Goal: Transaction & Acquisition: Purchase product/service

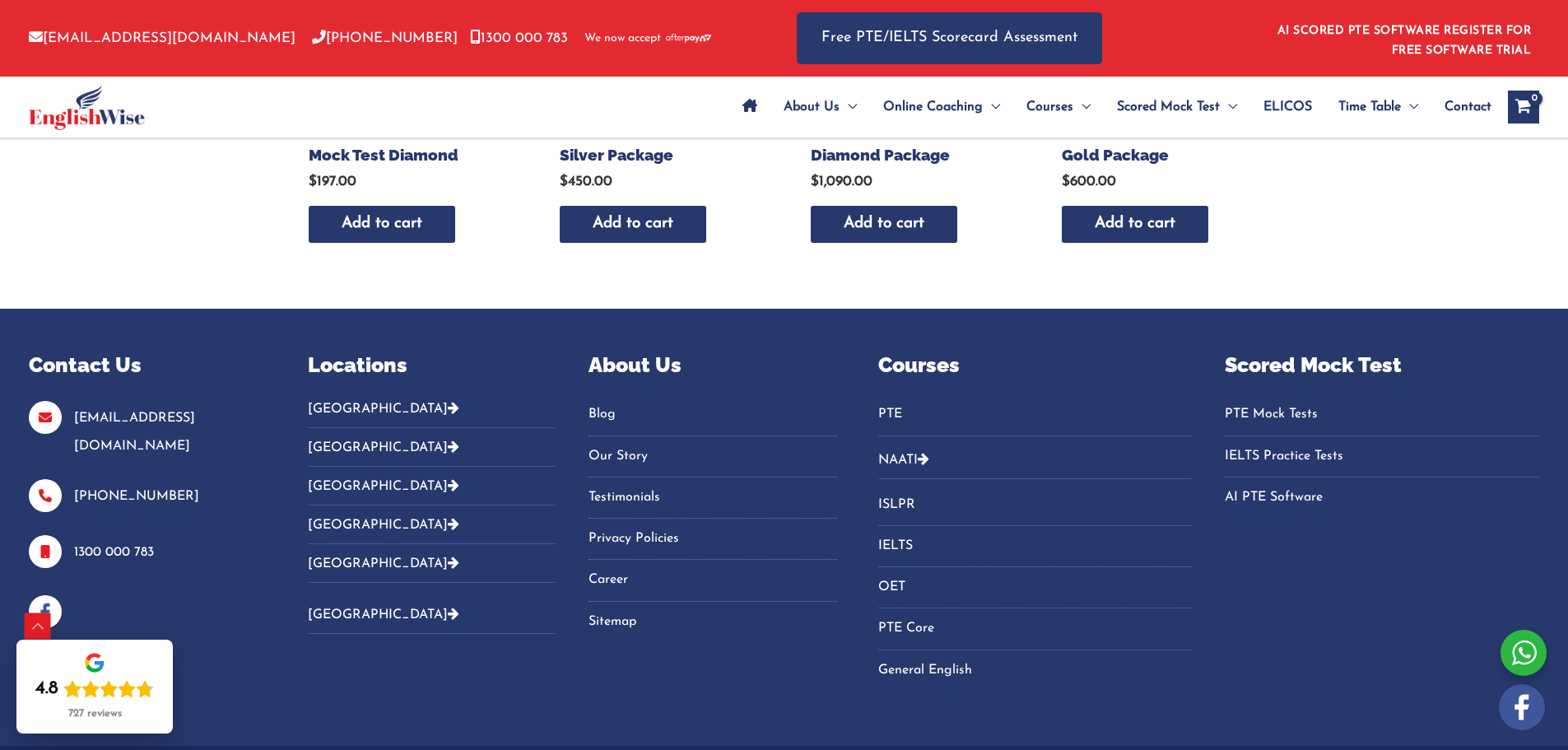
scroll to position [988, 0]
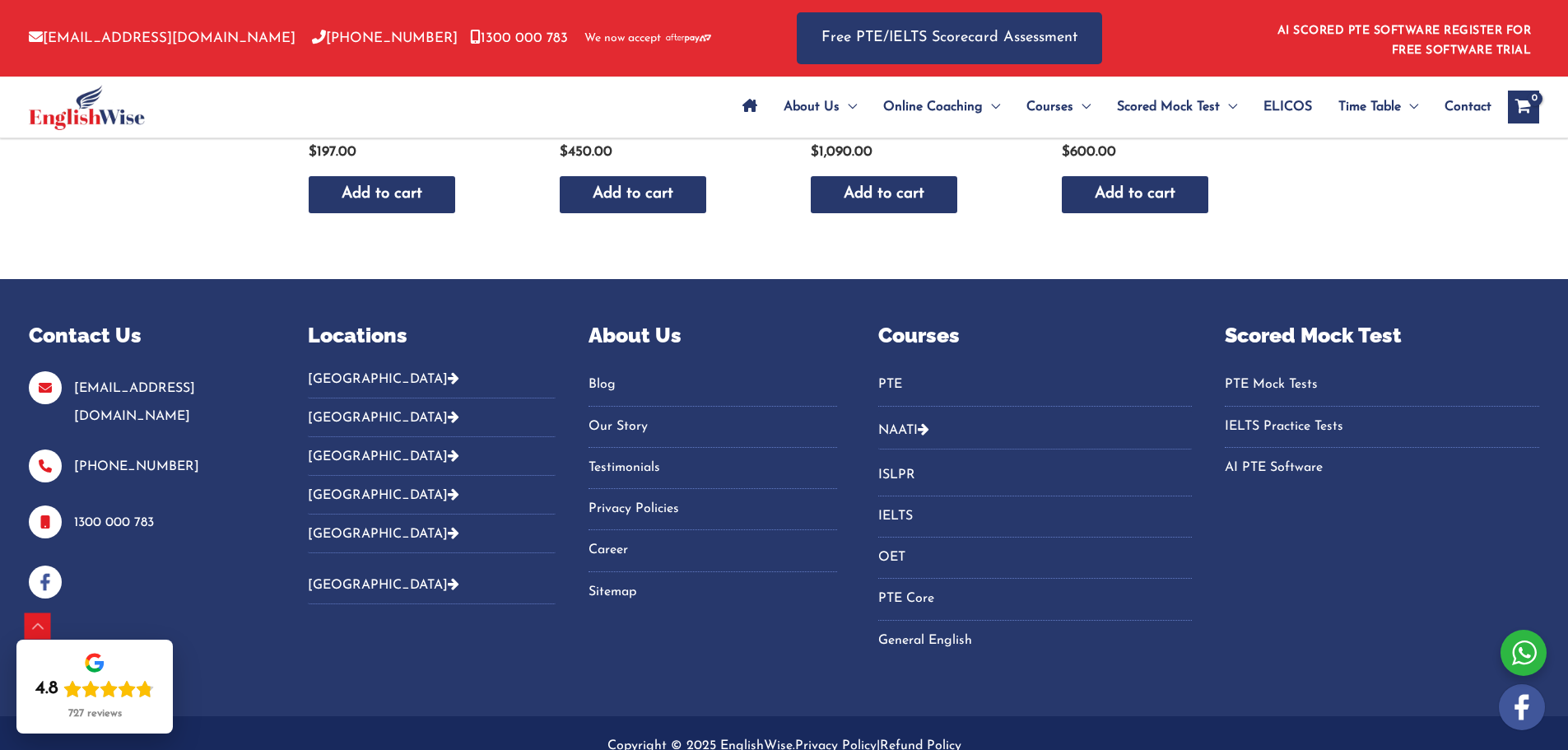
click at [893, 398] on link "PTE" at bounding box center [1036, 384] width 314 height 27
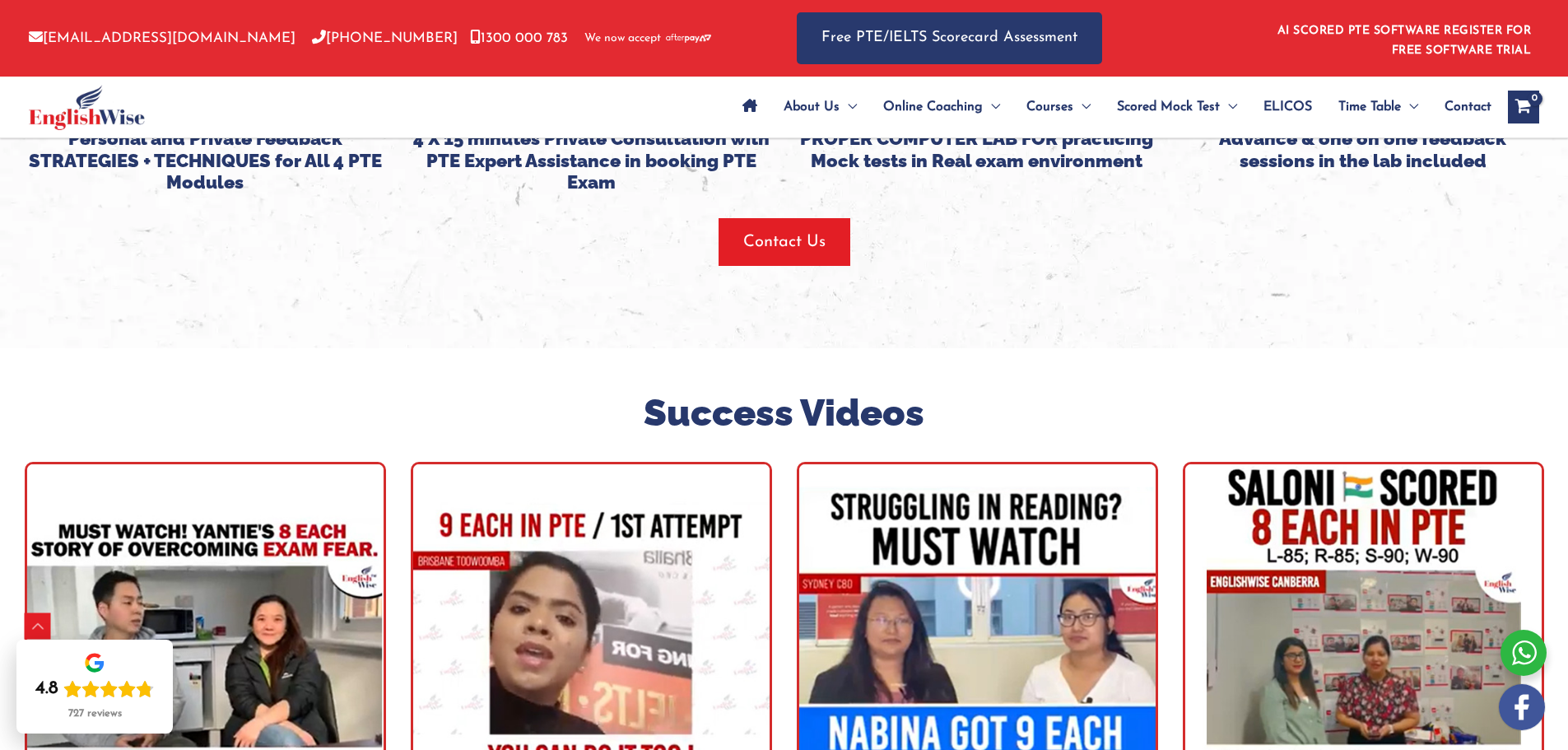
scroll to position [4526, 0]
